Goal: Information Seeking & Learning: Check status

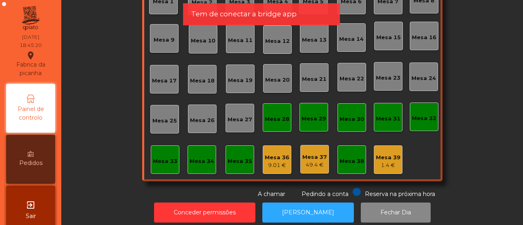
scroll to position [96, 0]
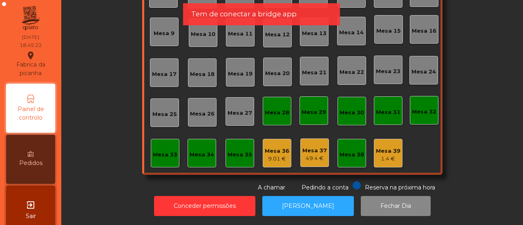
click at [273, 147] on div "Mesa 36" at bounding box center [277, 151] width 25 height 8
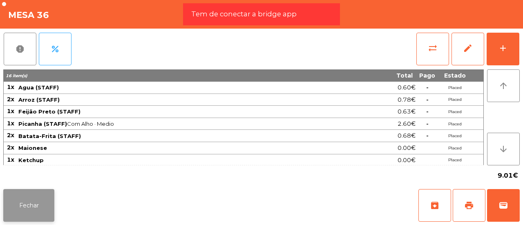
click at [40, 199] on button "Fechar" at bounding box center [28, 205] width 51 height 33
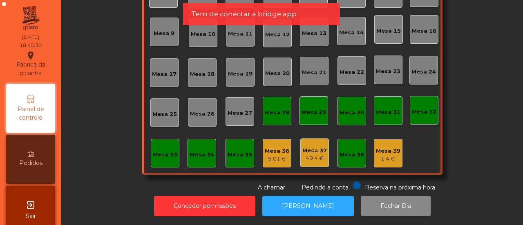
click at [382, 147] on div "Mesa 39" at bounding box center [388, 151] width 25 height 8
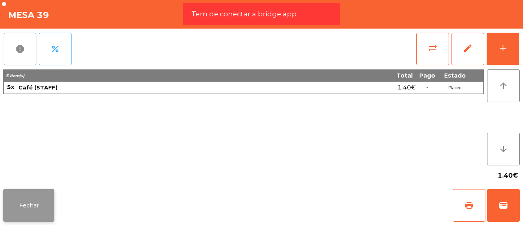
click at [20, 200] on button "Fechar" at bounding box center [28, 205] width 51 height 33
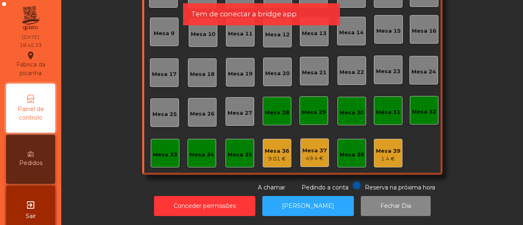
click at [240, 148] on div "Mesa 35" at bounding box center [240, 153] width 25 height 11
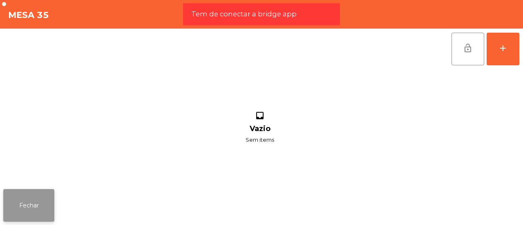
click at [22, 215] on button "Fechar" at bounding box center [28, 205] width 51 height 33
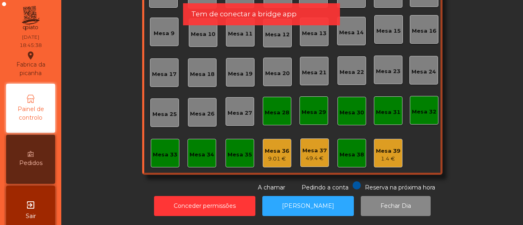
click at [275, 155] on div "9.01 €" at bounding box center [277, 159] width 25 height 8
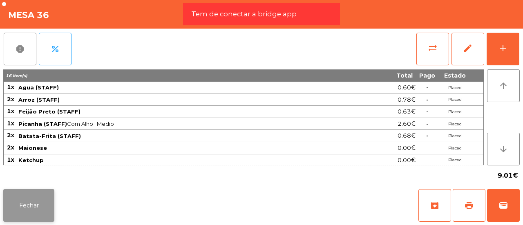
click at [35, 202] on button "Fechar" at bounding box center [28, 205] width 51 height 33
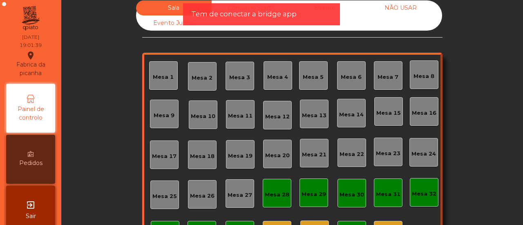
scroll to position [0, 0]
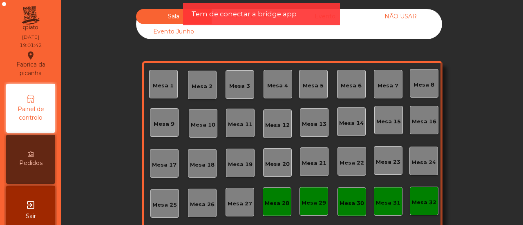
click at [384, 13] on div "NÃO USAR" at bounding box center [401, 16] width 76 height 15
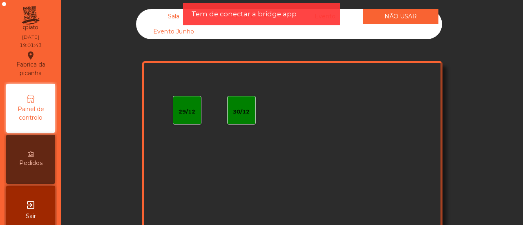
click at [176, 32] on div "Evento Junho" at bounding box center [174, 31] width 76 height 15
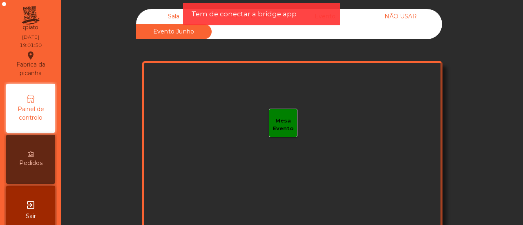
click at [157, 18] on div "Sala" at bounding box center [174, 16] width 76 height 15
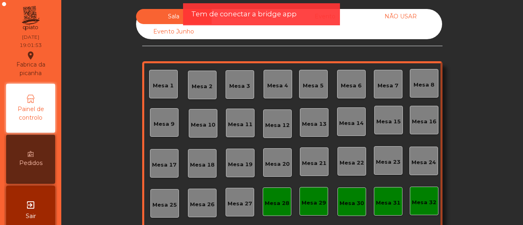
click at [356, 19] on div "Evento" at bounding box center [325, 16] width 76 height 15
